Goal: Find contact information: Find contact information

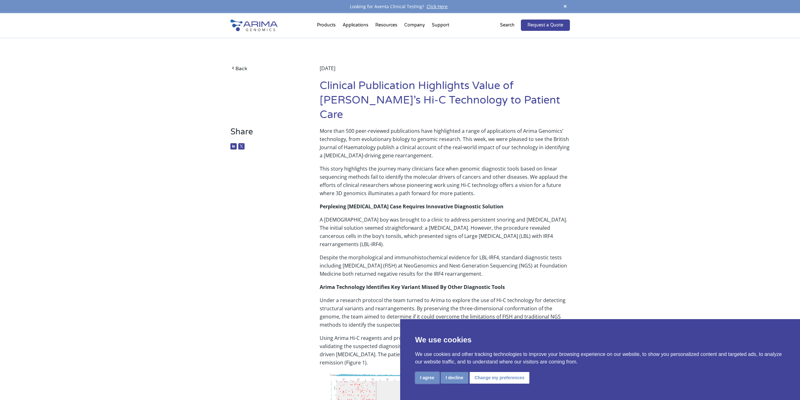
click at [427, 377] on button "I agree" at bounding box center [428, 378] width 24 height 12
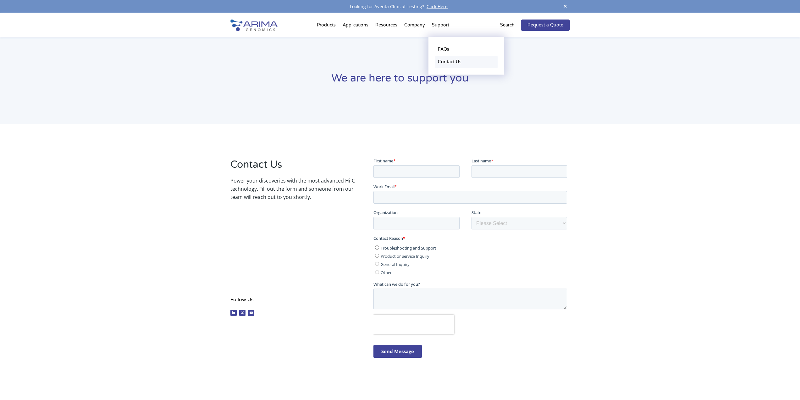
click at [445, 62] on link "Contact Us" at bounding box center [466, 62] width 63 height 13
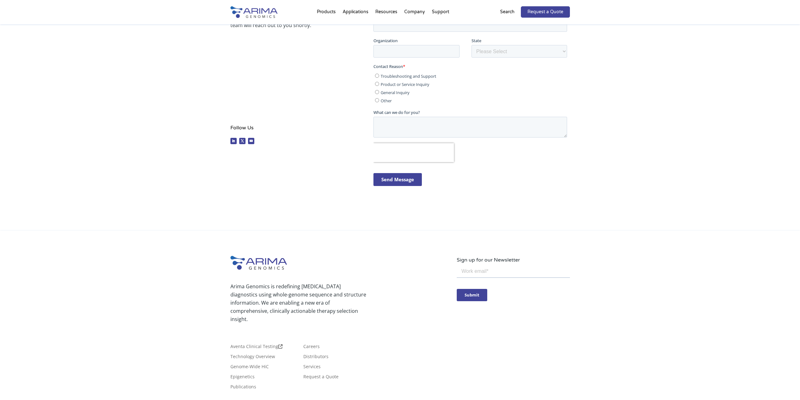
scroll to position [159, 0]
